Goal: Transaction & Acquisition: Book appointment/travel/reservation

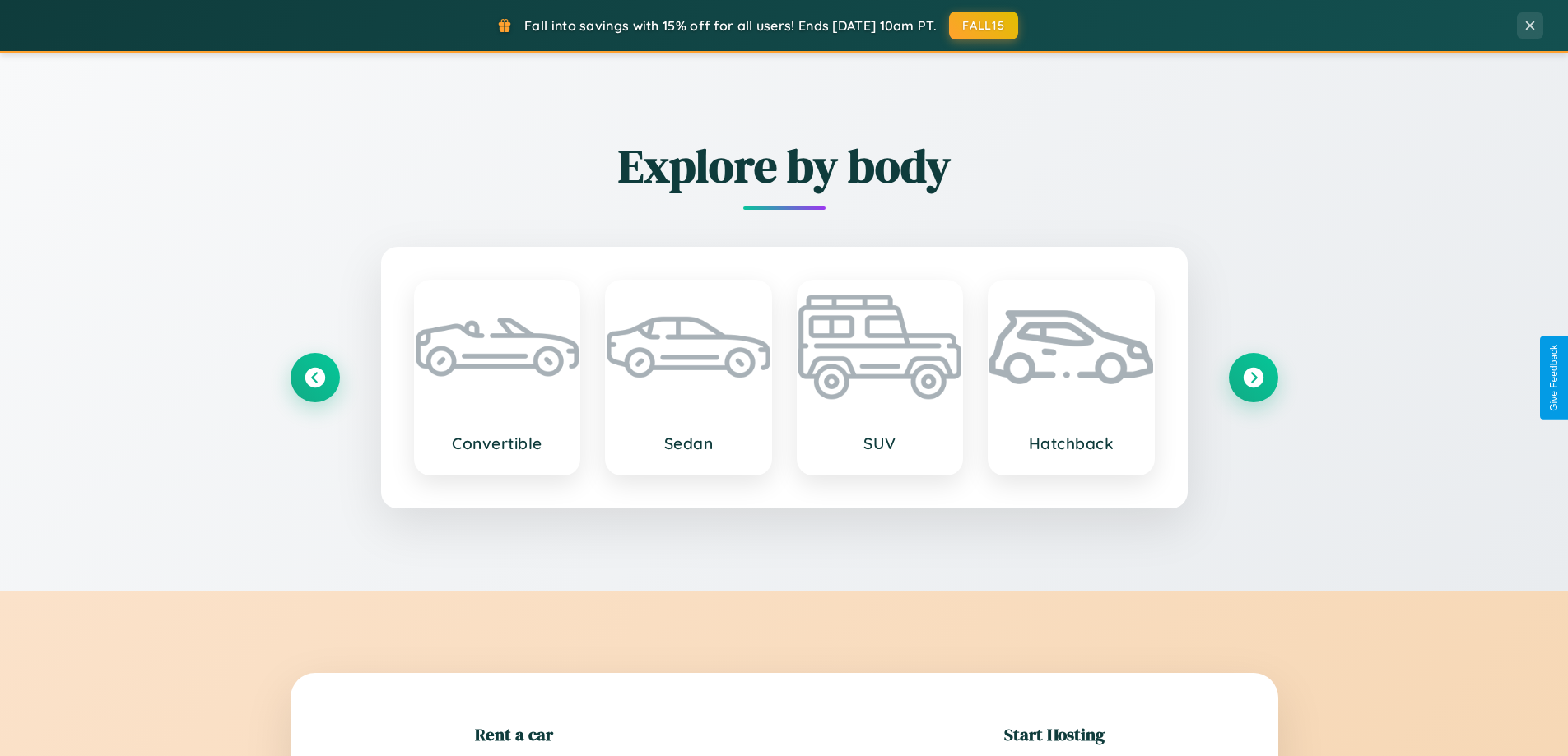
scroll to position [356, 0]
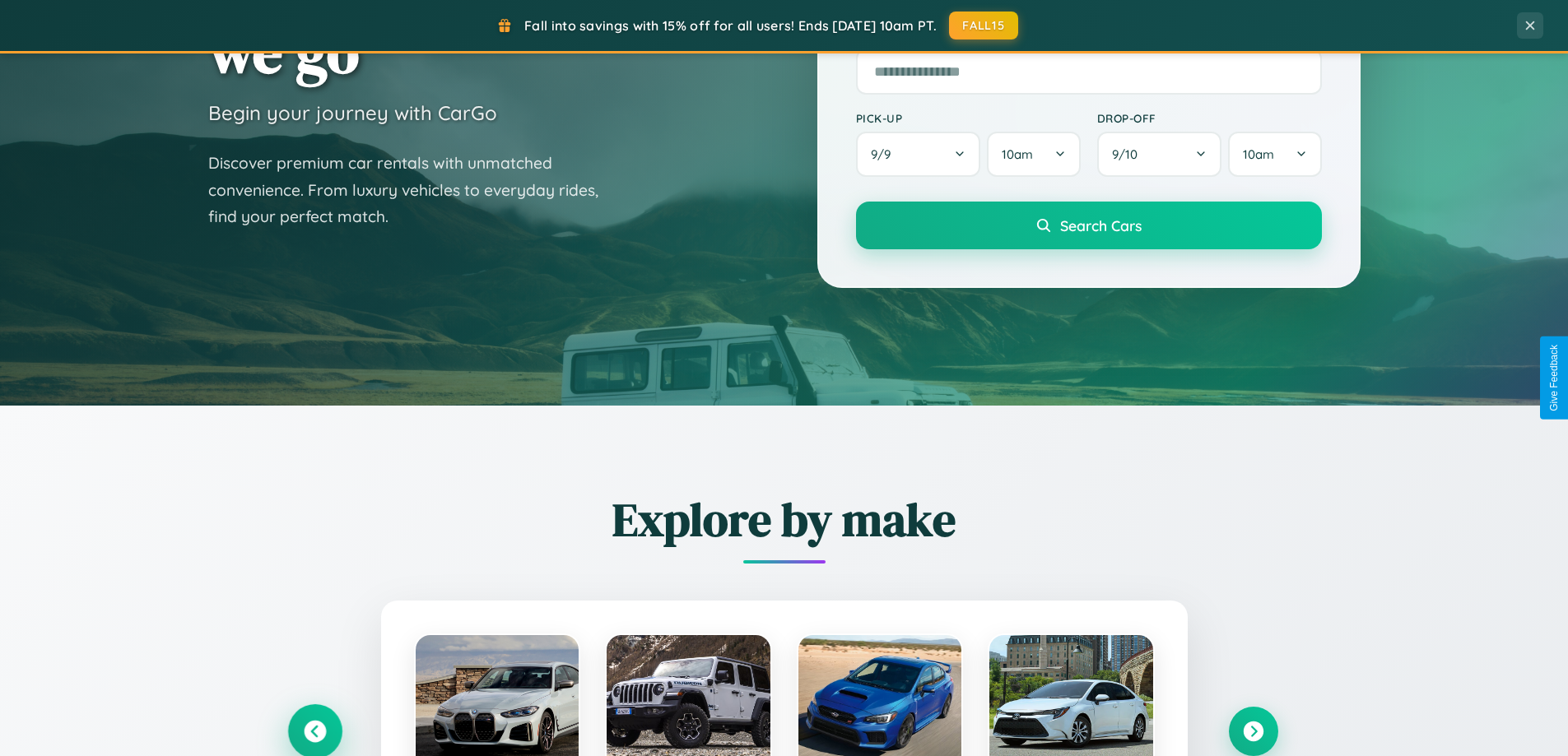
click at [315, 731] on icon at bounding box center [315, 732] width 22 height 22
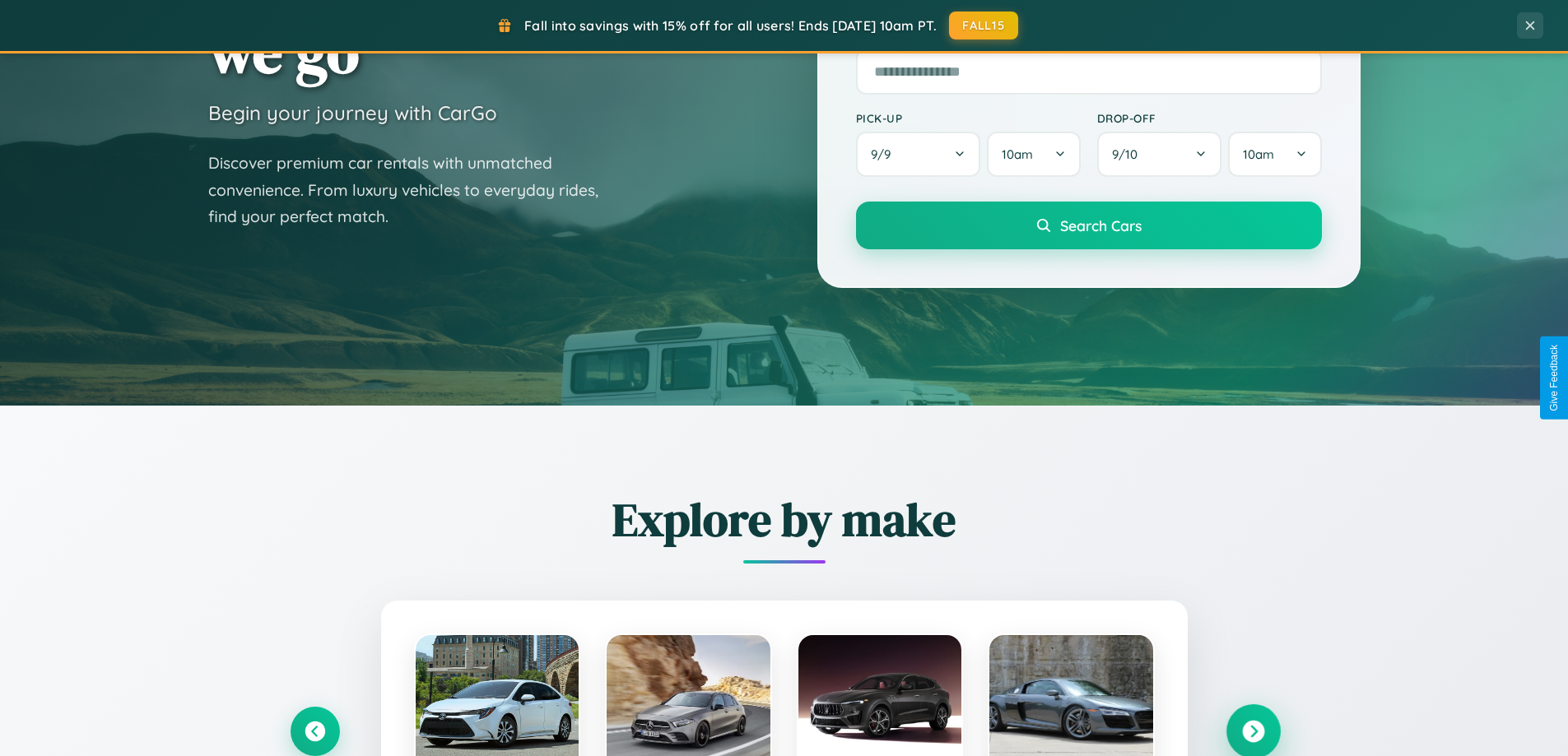
click at [1252, 731] on icon at bounding box center [1253, 732] width 22 height 22
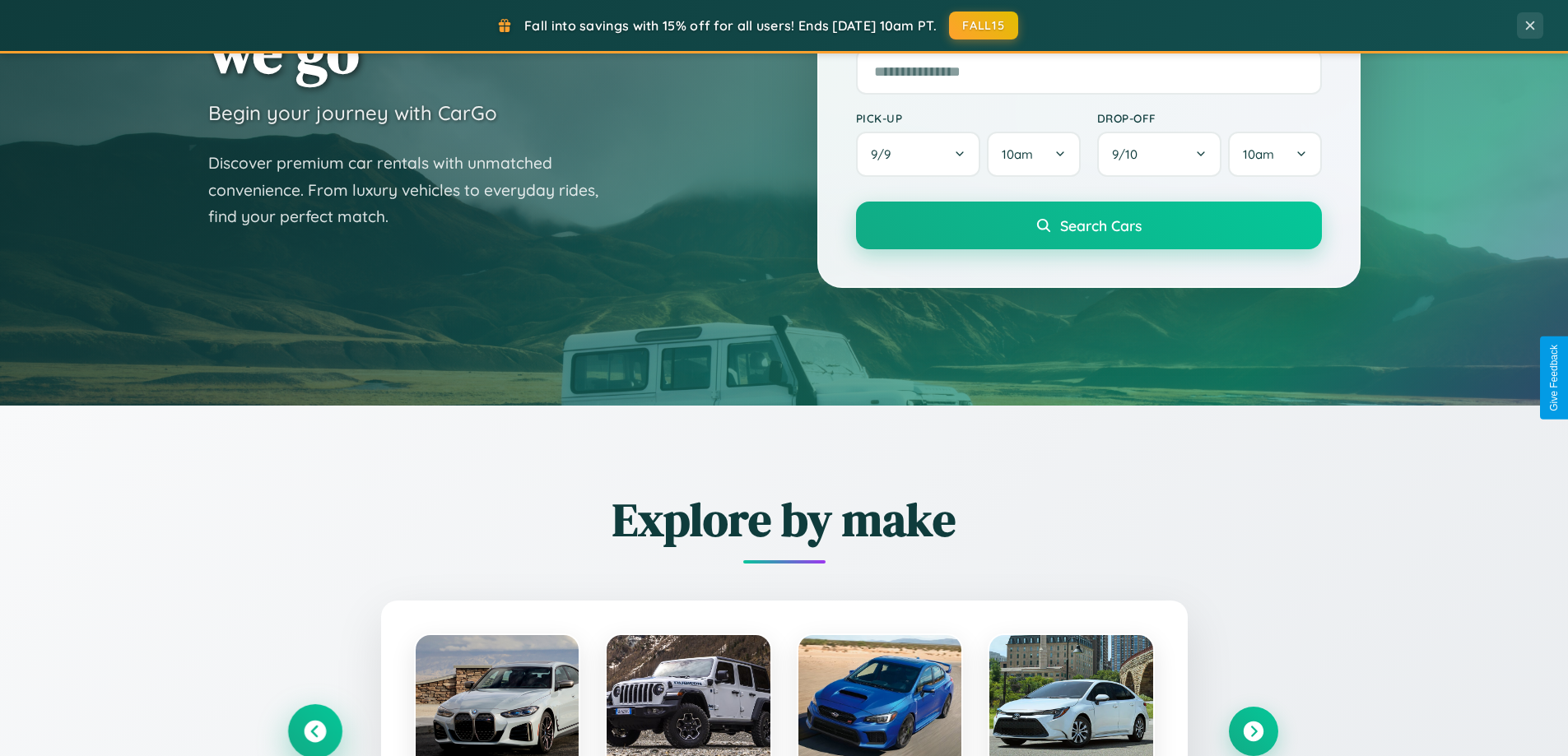
click at [315, 731] on icon at bounding box center [315, 732] width 22 height 22
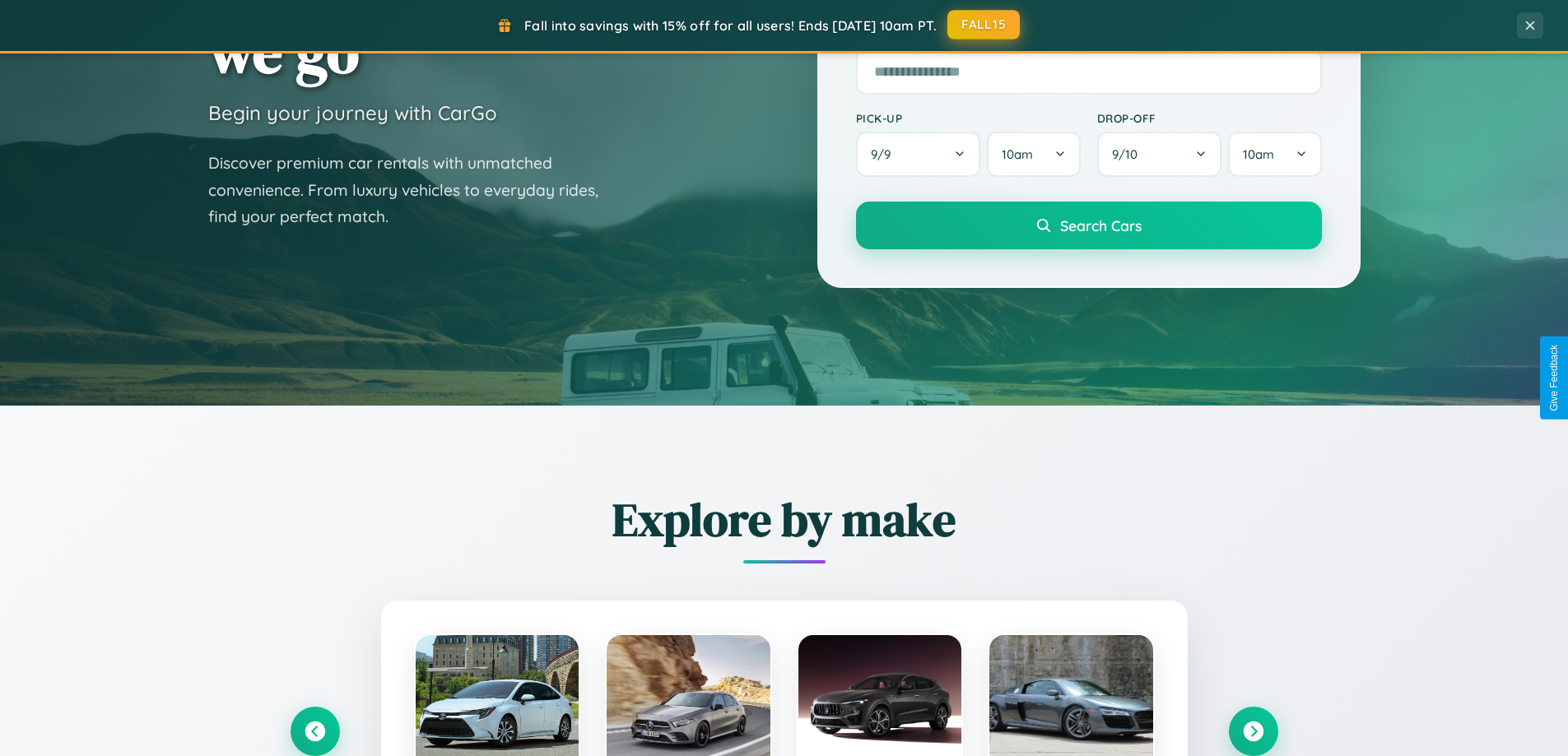
click at [984, 25] on button "FALL15" at bounding box center [983, 25] width 73 height 30
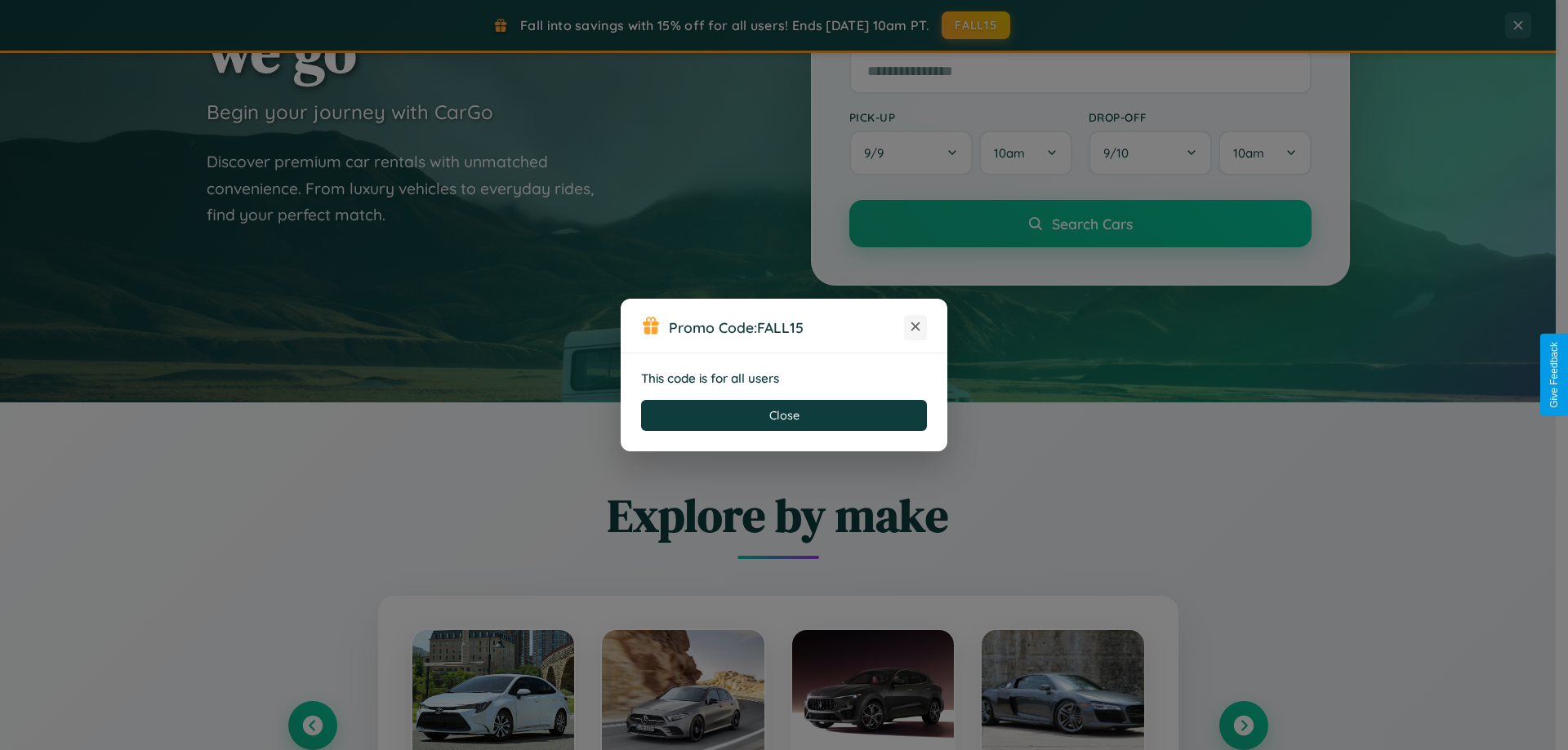
click at [915, 327] on icon at bounding box center [915, 326] width 17 height 17
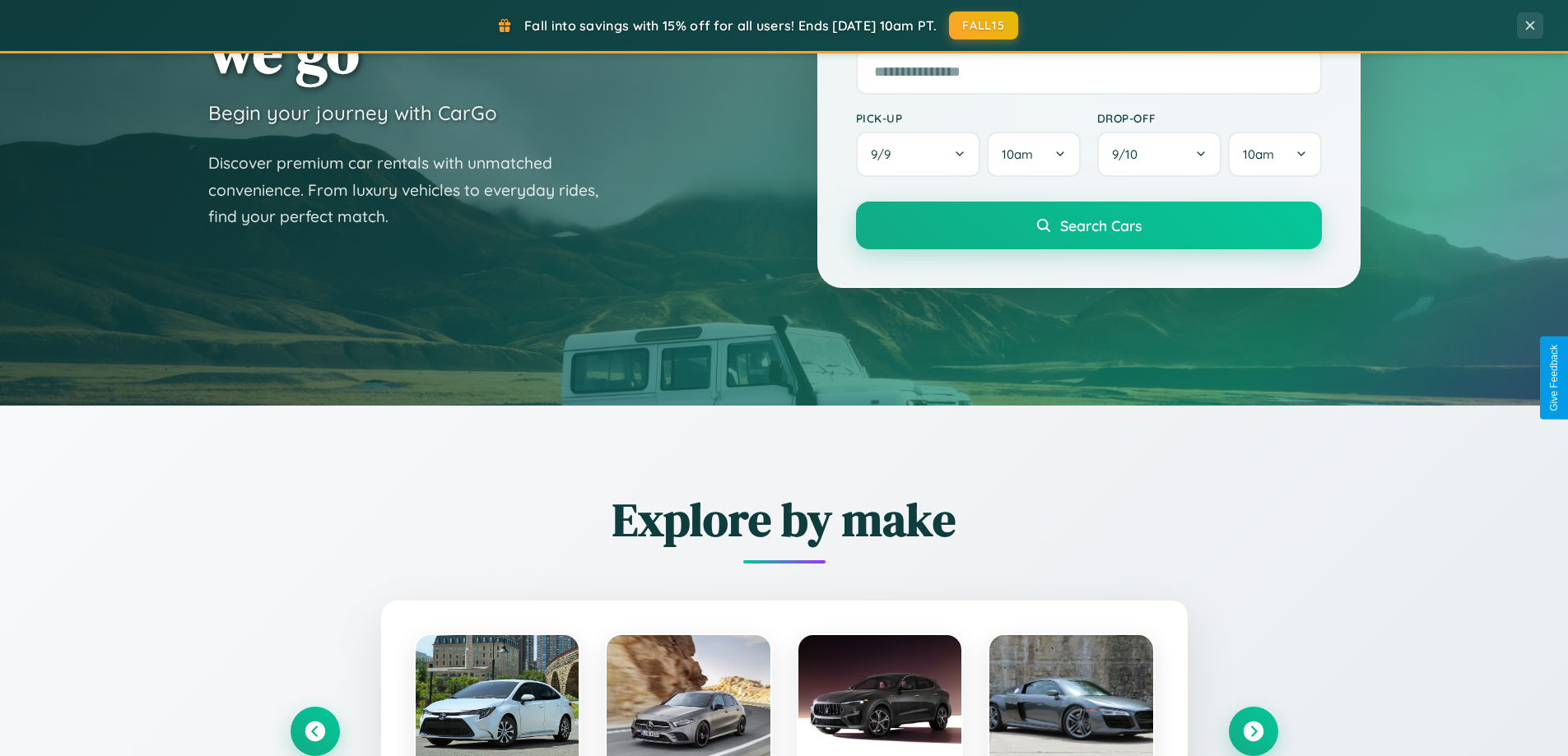
scroll to position [1928, 0]
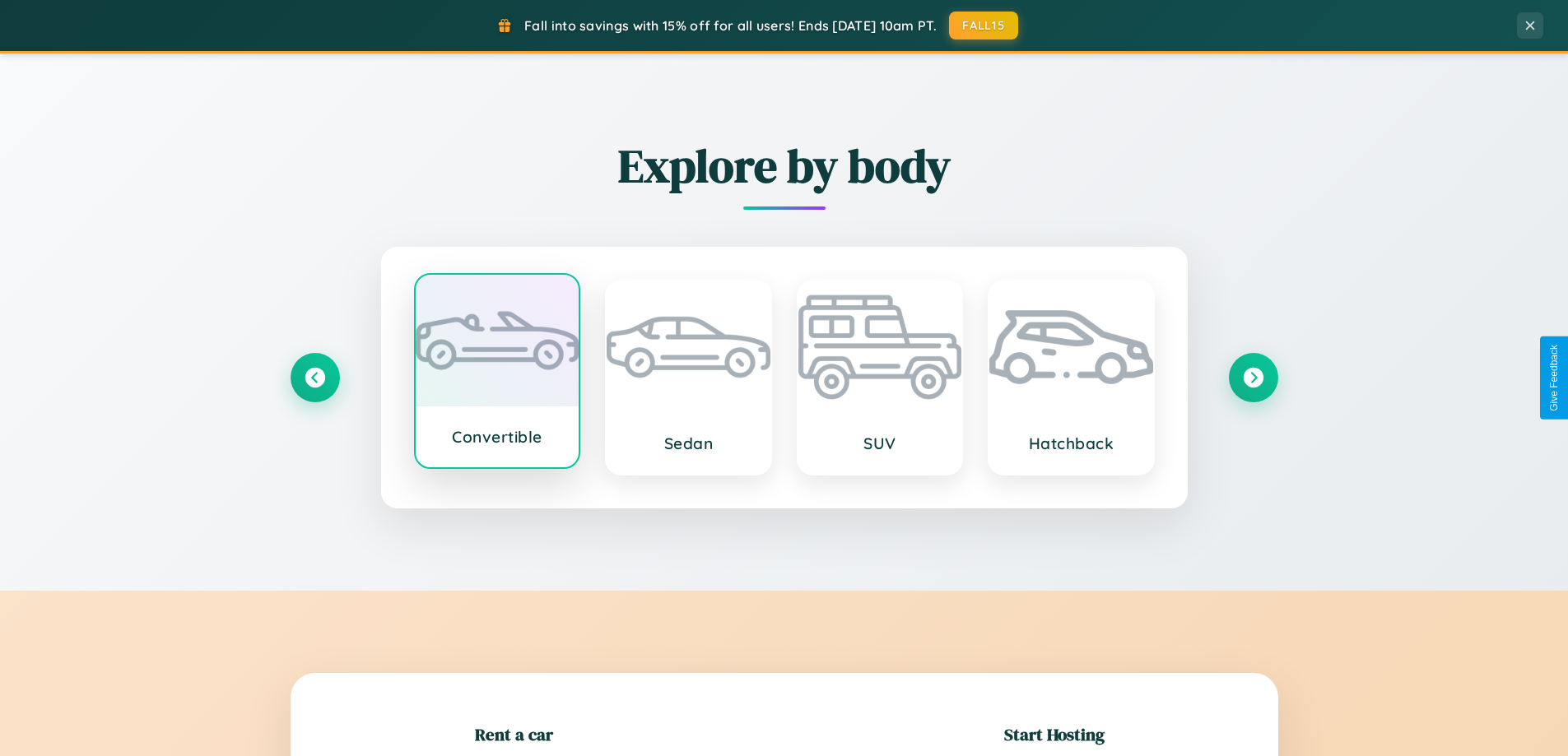
click at [496, 373] on div at bounding box center [497, 341] width 163 height 131
